Goal: Information Seeking & Learning: Learn about a topic

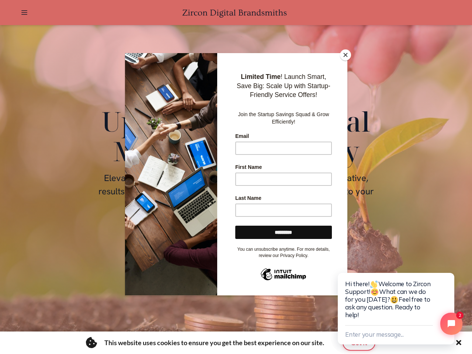
scroll to position [0, 1150]
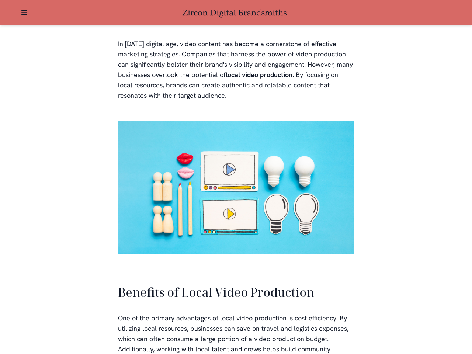
scroll to position [1430, 0]
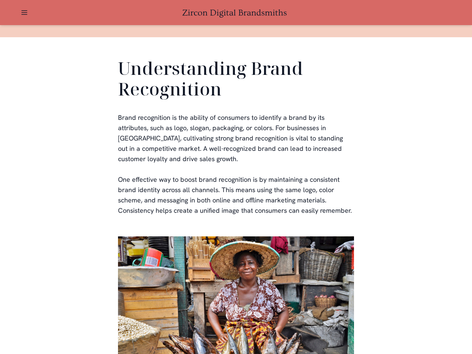
scroll to position [221, 0]
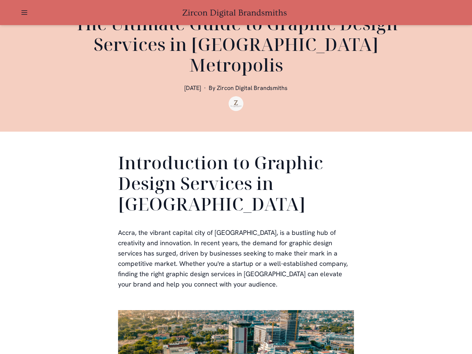
scroll to position [148, 0]
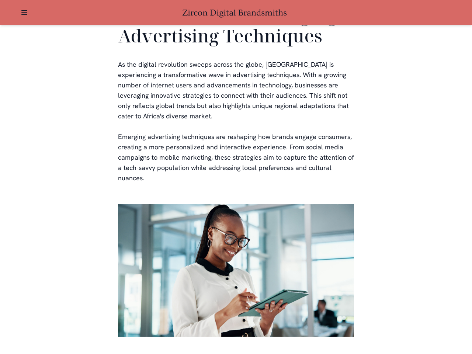
scroll to position [1499, 0]
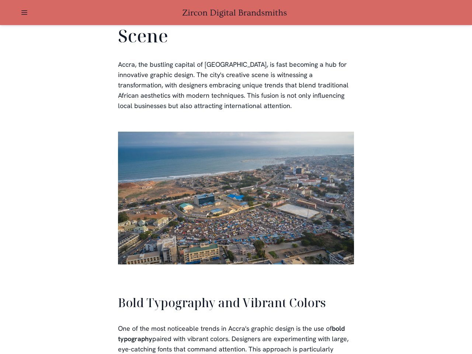
scroll to position [1670, 0]
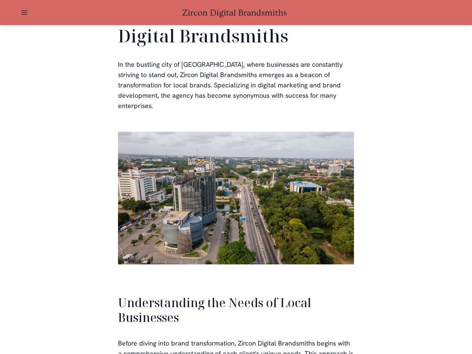
scroll to position [1573, 0]
